Goal: Transaction & Acquisition: Purchase product/service

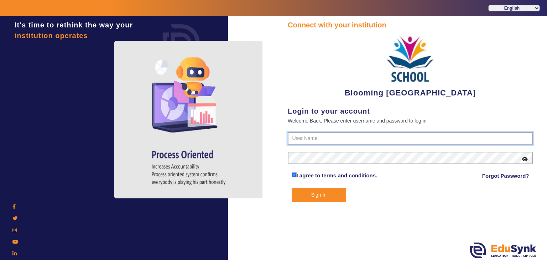
type input "4141419999"
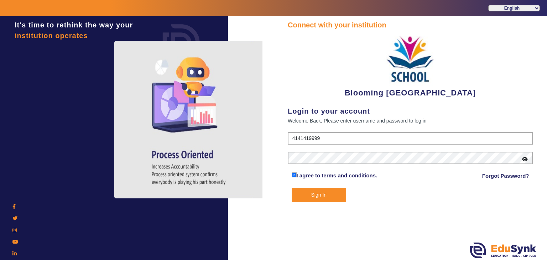
click at [322, 190] on button "Sign In" at bounding box center [319, 195] width 55 height 15
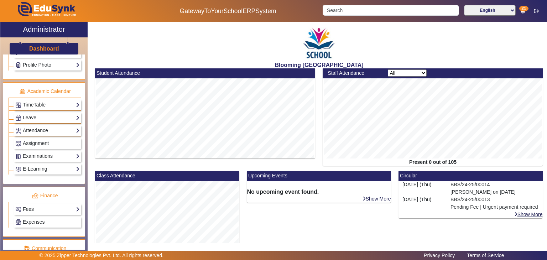
scroll to position [258, 0]
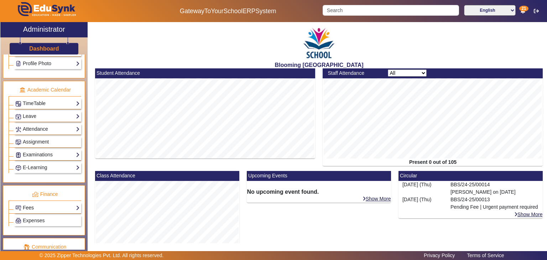
click at [41, 207] on link "Fees" at bounding box center [47, 208] width 64 height 8
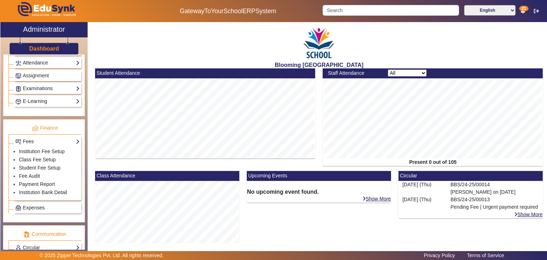
scroll to position [325, 0]
click at [49, 181] on link "Payment Report" at bounding box center [37, 184] width 36 height 6
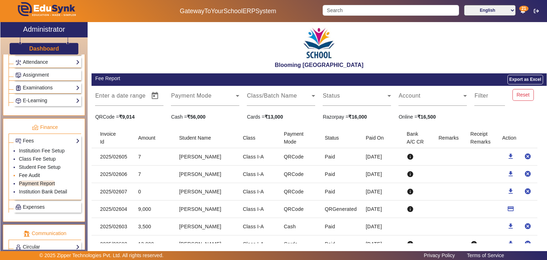
click at [37, 172] on link "Fee Audit" at bounding box center [29, 175] width 21 height 6
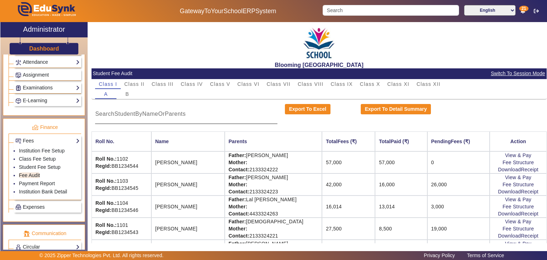
click at [133, 107] on div at bounding box center [186, 114] width 182 height 20
click at [505, 156] on link "View & Pay" at bounding box center [518, 156] width 26 height 6
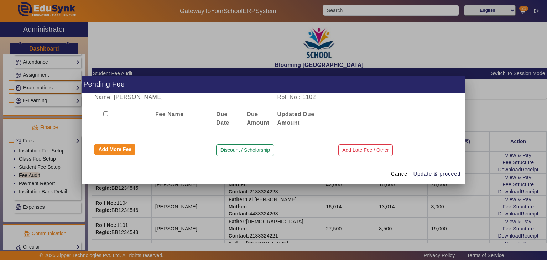
click at [105, 114] on input "checkbox" at bounding box center [105, 114] width 5 height 5
checkbox input "true"
click at [523, 118] on div at bounding box center [273, 130] width 547 height 260
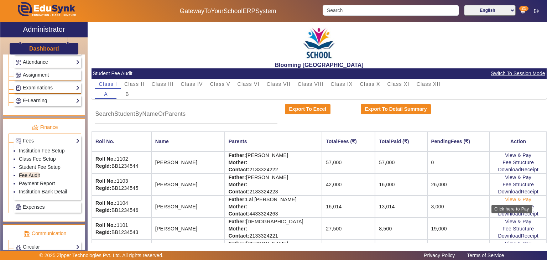
click at [505, 200] on link "View & Pay" at bounding box center [518, 200] width 26 height 6
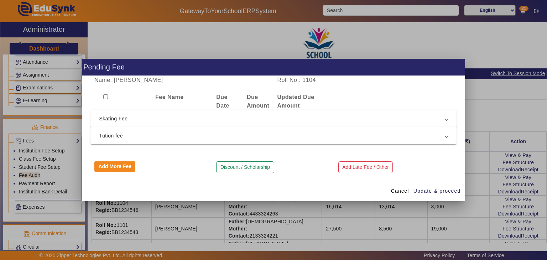
click at [127, 122] on span "Skating Fee" at bounding box center [272, 118] width 346 height 9
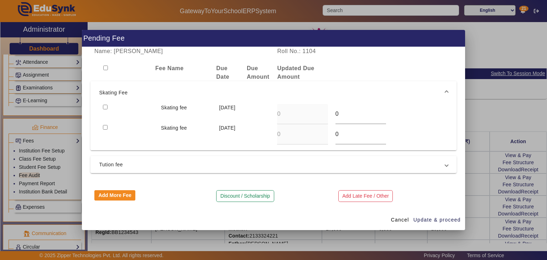
click at [104, 106] on input "checkbox" at bounding box center [105, 107] width 5 height 5
checkbox input "true"
click at [107, 68] on input "checkbox" at bounding box center [105, 68] width 5 height 5
checkbox input "true"
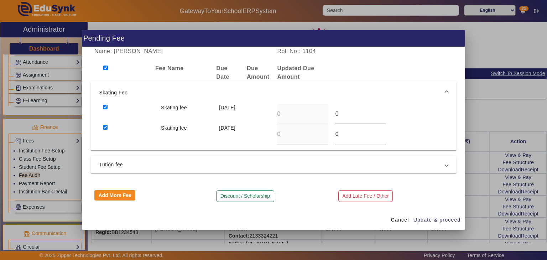
checkbox input "true"
click at [122, 161] on span "Tution fee" at bounding box center [272, 164] width 346 height 9
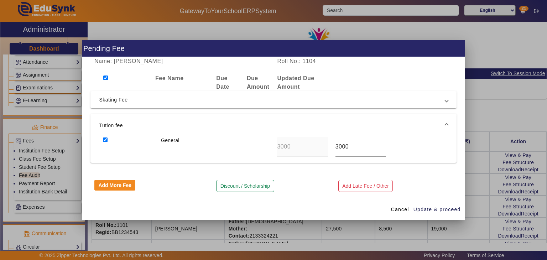
click at [108, 79] on input "checkbox" at bounding box center [105, 78] width 5 height 5
checkbox input "false"
click at [106, 138] on input "checkbox" at bounding box center [105, 140] width 5 height 5
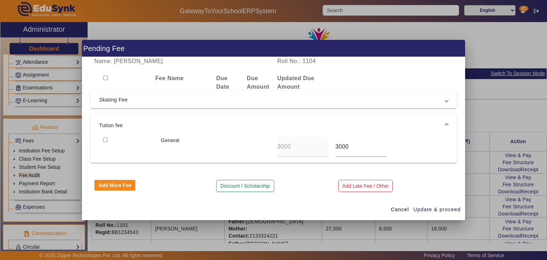
checkbox input "true"
click at [422, 211] on span "Update & proceed" at bounding box center [437, 209] width 47 height 7
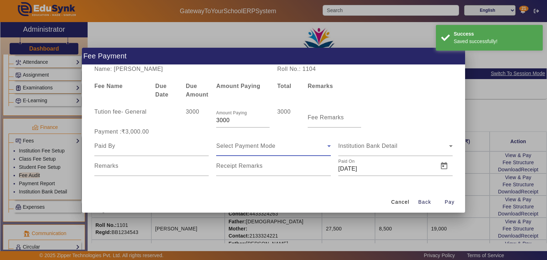
click at [250, 147] on span "Select Payment Mode" at bounding box center [245, 146] width 59 height 6
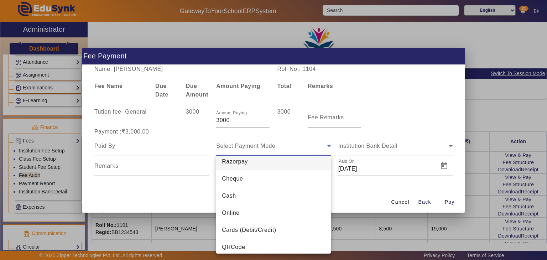
scroll to position [10, 0]
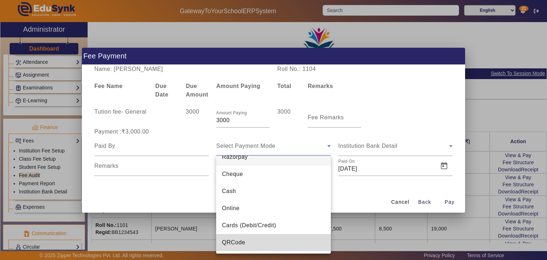
click at [282, 243] on mat-option "QRCode" at bounding box center [273, 242] width 114 height 17
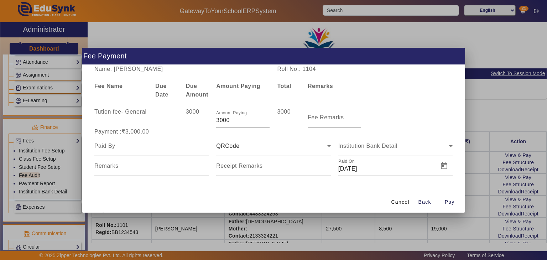
click at [111, 150] on div at bounding box center [151, 146] width 114 height 20
type input "Ritu"
click at [405, 154] on div "Institution Bank Detail" at bounding box center [396, 146] width 114 height 20
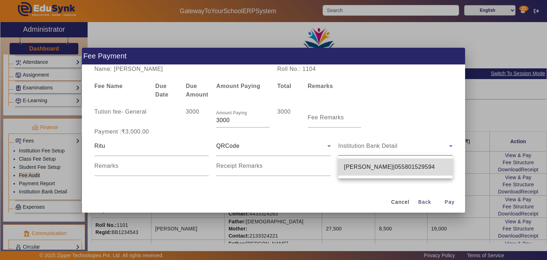
click at [399, 167] on span "[PERSON_NAME]|055801529594" at bounding box center [389, 167] width 91 height 9
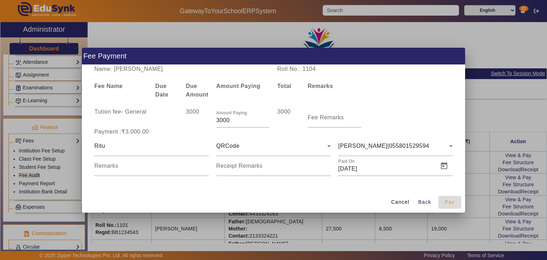
click at [454, 204] on span "Pay" at bounding box center [450, 201] width 10 height 7
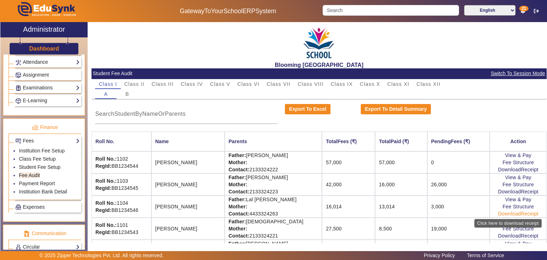
click at [498, 215] on link "DownloadReceipt" at bounding box center [518, 214] width 40 height 6
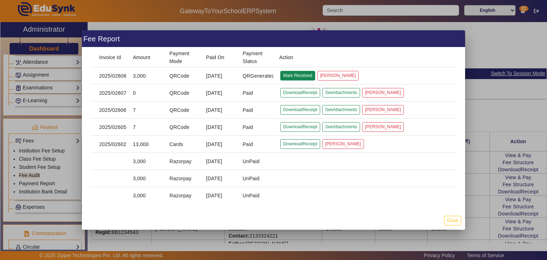
click at [293, 76] on button "Mark Received" at bounding box center [297, 76] width 35 height 10
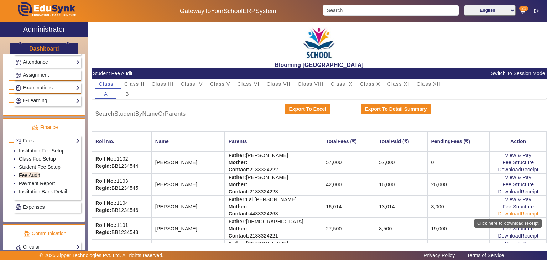
click at [505, 215] on link "DownloadReceipt" at bounding box center [518, 214] width 40 height 6
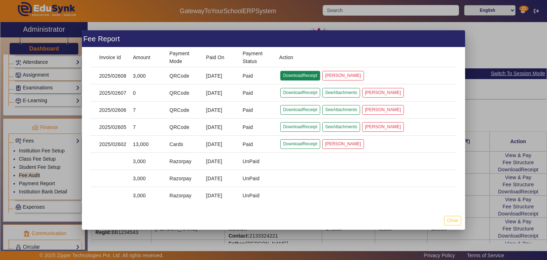
click at [301, 79] on button "DownloadReceipt" at bounding box center [300, 76] width 40 height 10
click at [509, 75] on div at bounding box center [273, 130] width 547 height 260
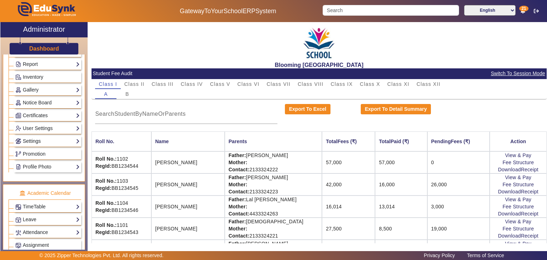
scroll to position [0, 0]
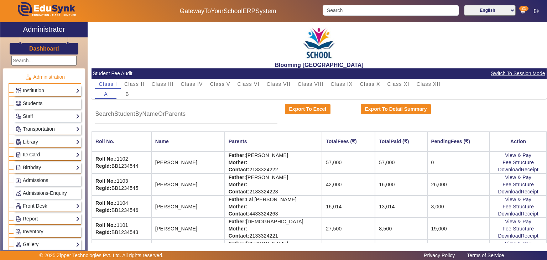
click at [38, 50] on h3 "Dashboard" at bounding box center [44, 48] width 30 height 7
